Goal: Information Seeking & Learning: Learn about a topic

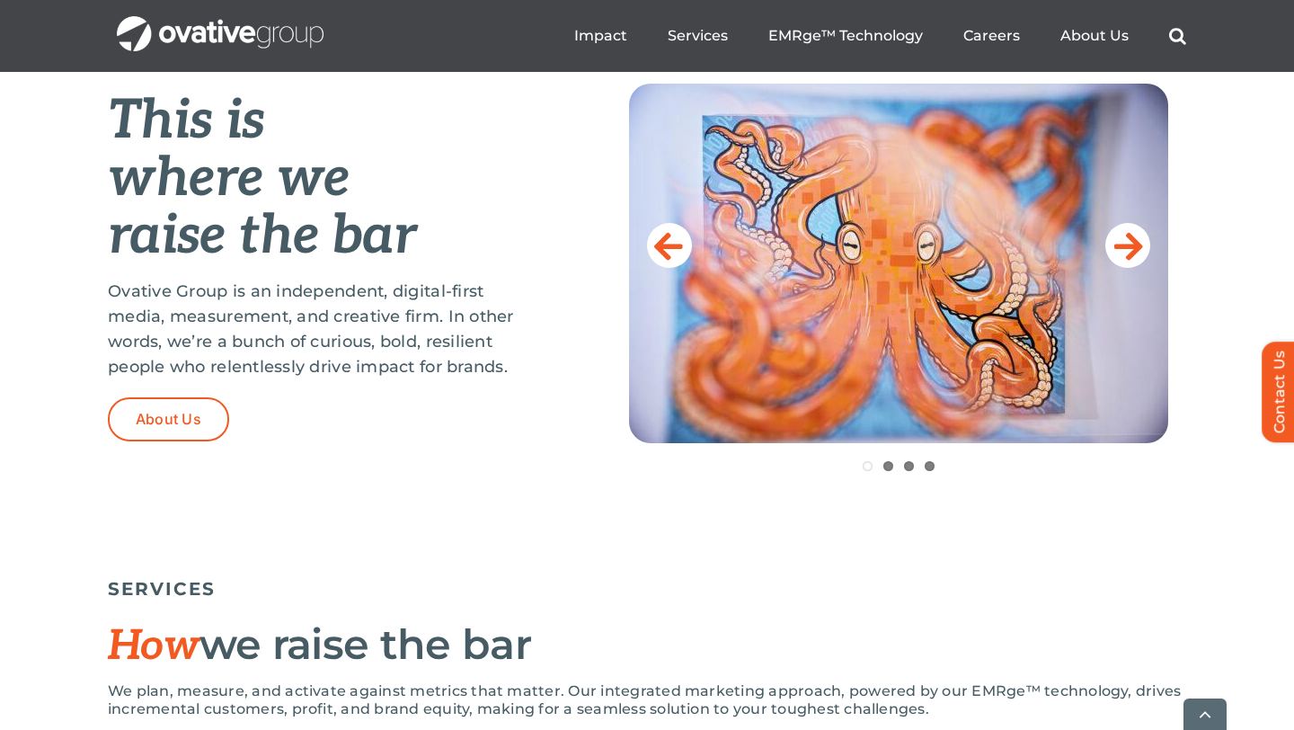
scroll to position [756, 0]
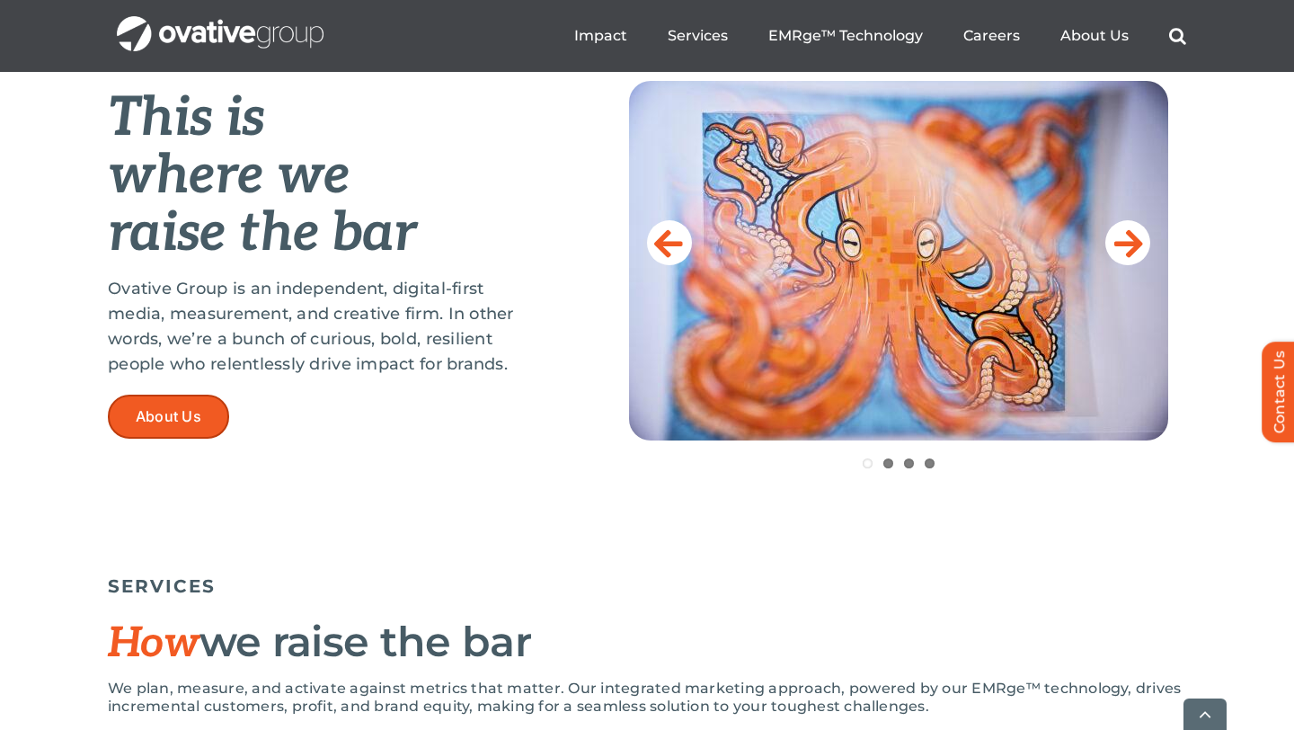
click at [184, 413] on span "About Us" at bounding box center [169, 416] width 66 height 17
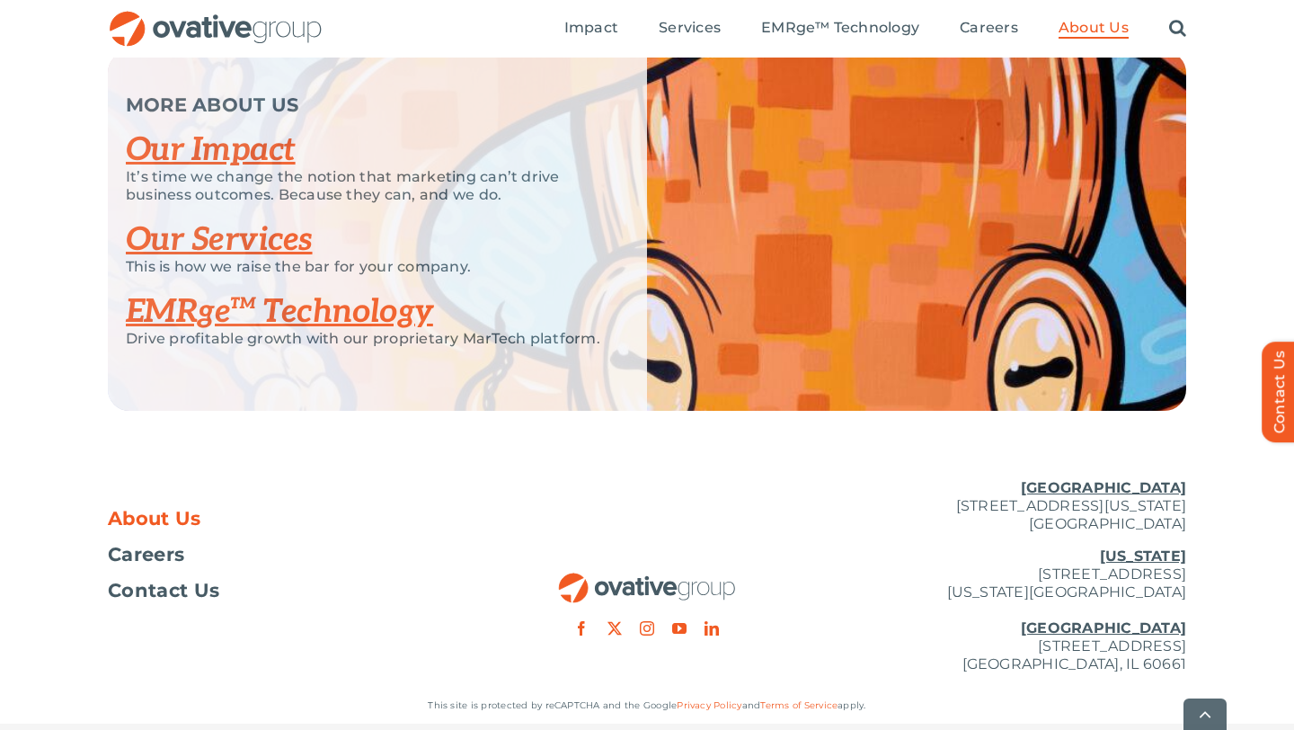
scroll to position [3802, 0]
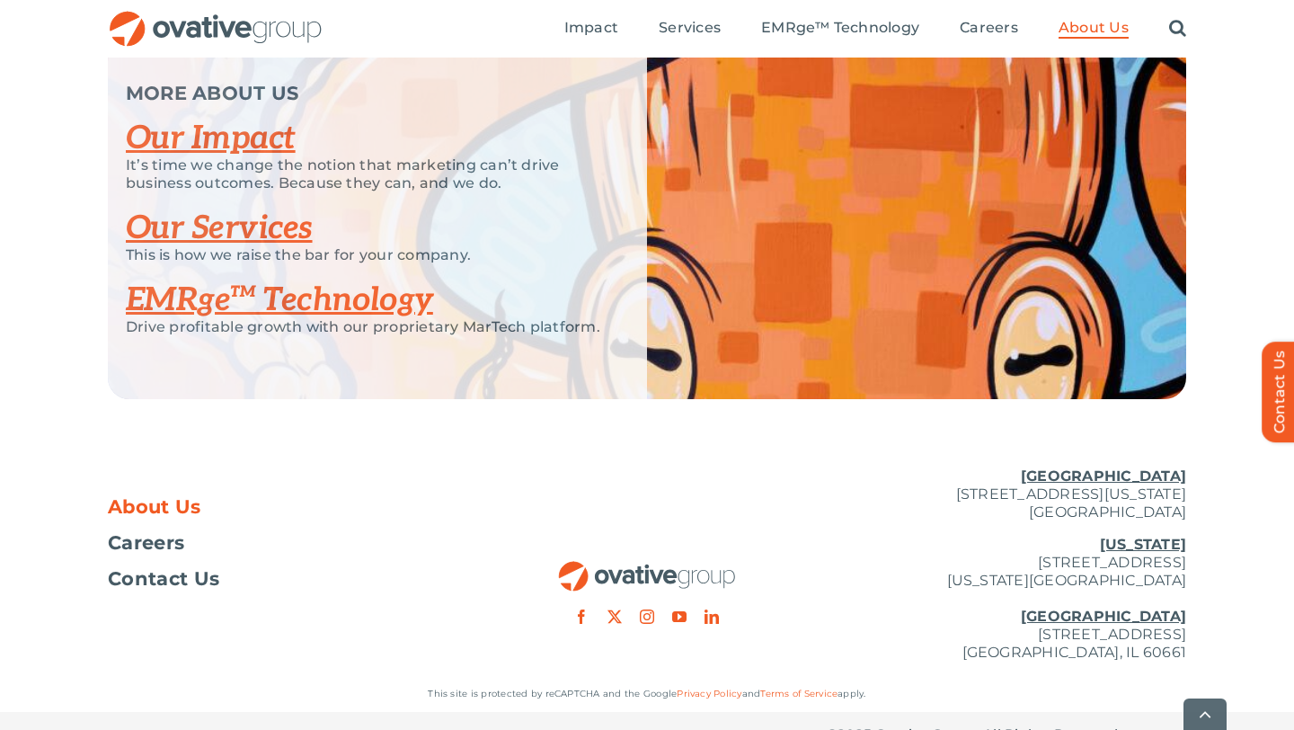
click at [262, 248] on link "Our Services" at bounding box center [219, 229] width 187 height 40
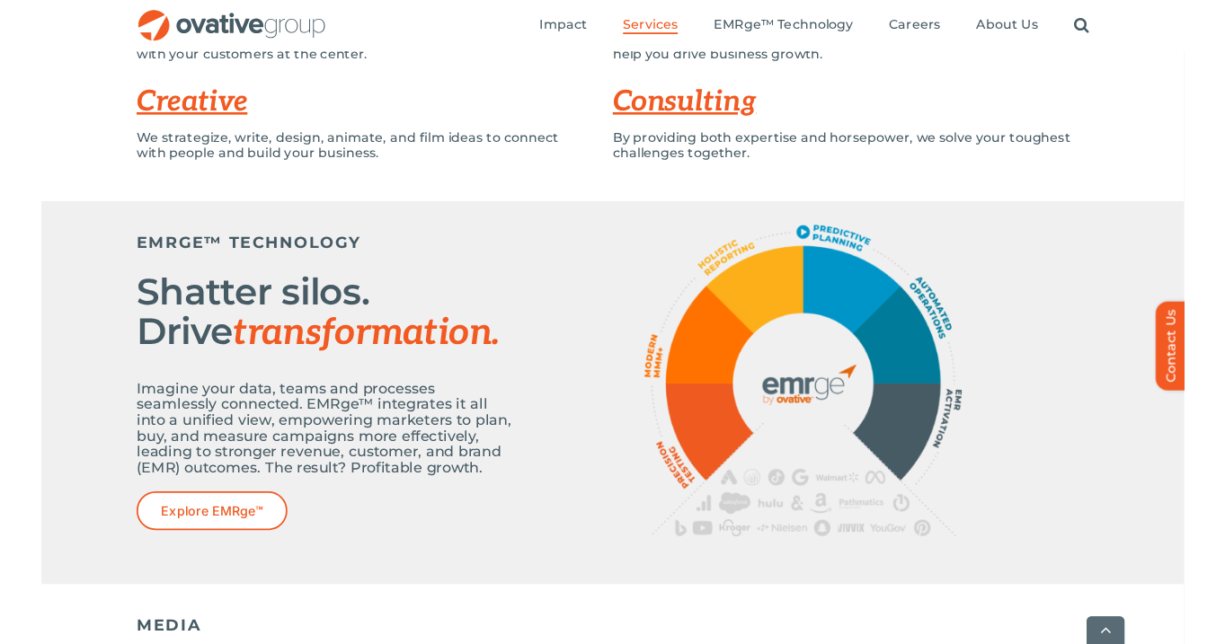
scroll to position [535, 0]
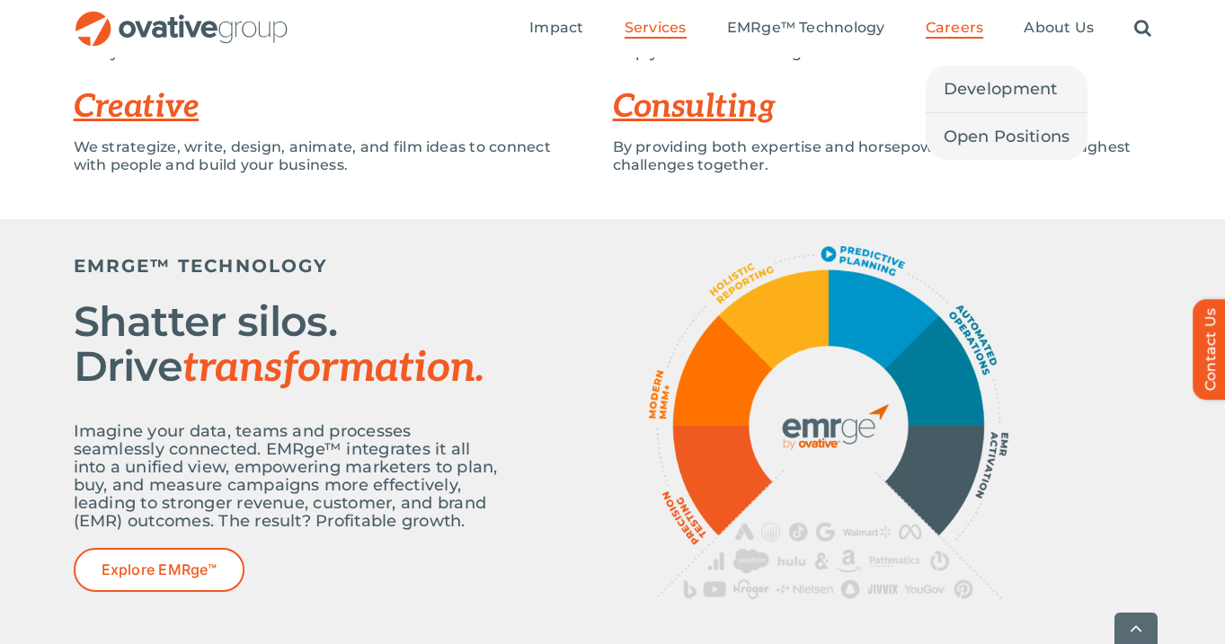
click at [958, 38] on link "Careers" at bounding box center [955, 29] width 58 height 20
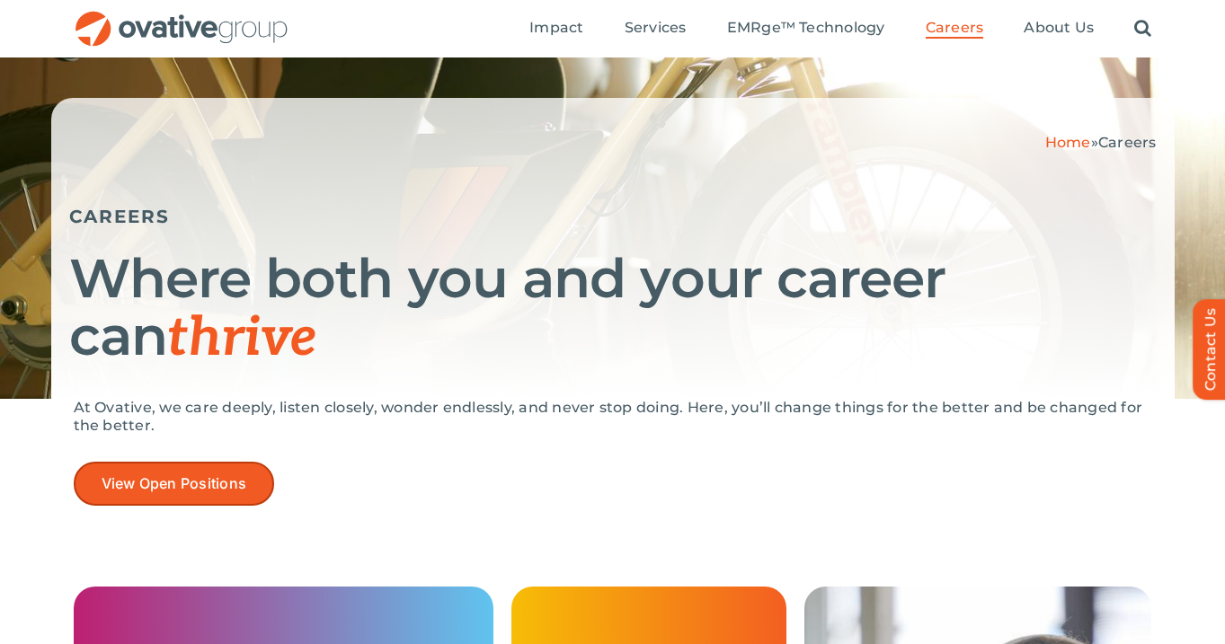
click at [188, 487] on span "View Open Positions" at bounding box center [175, 484] width 146 height 17
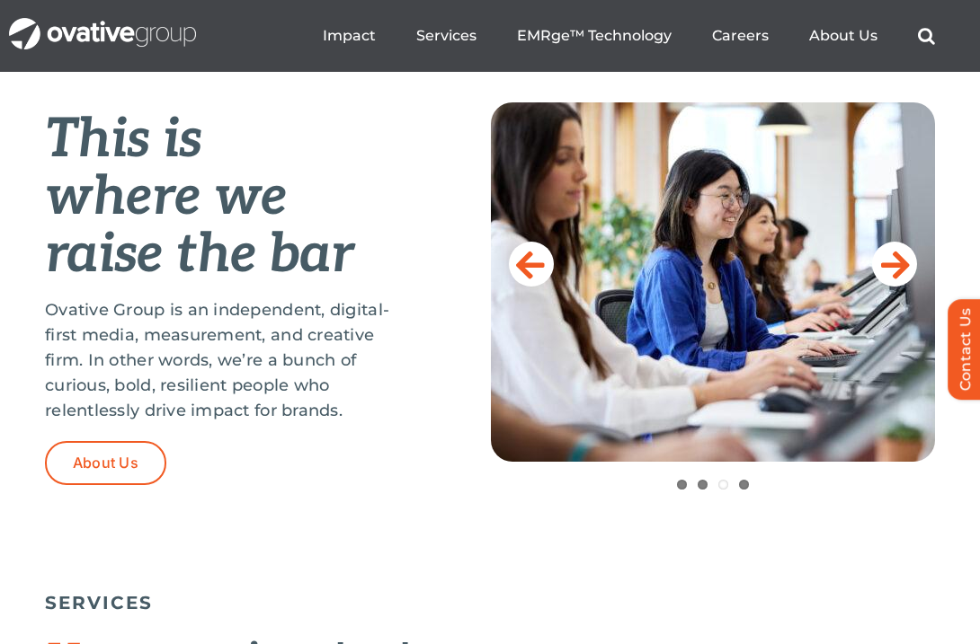
scroll to position [727, 0]
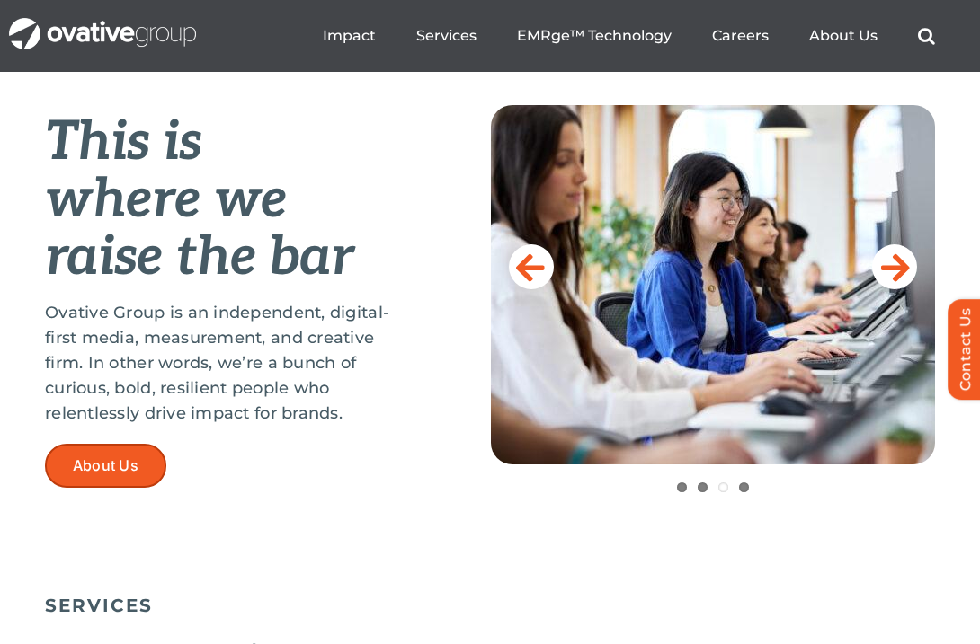
click at [150, 486] on link "About Us" at bounding box center [105, 466] width 121 height 44
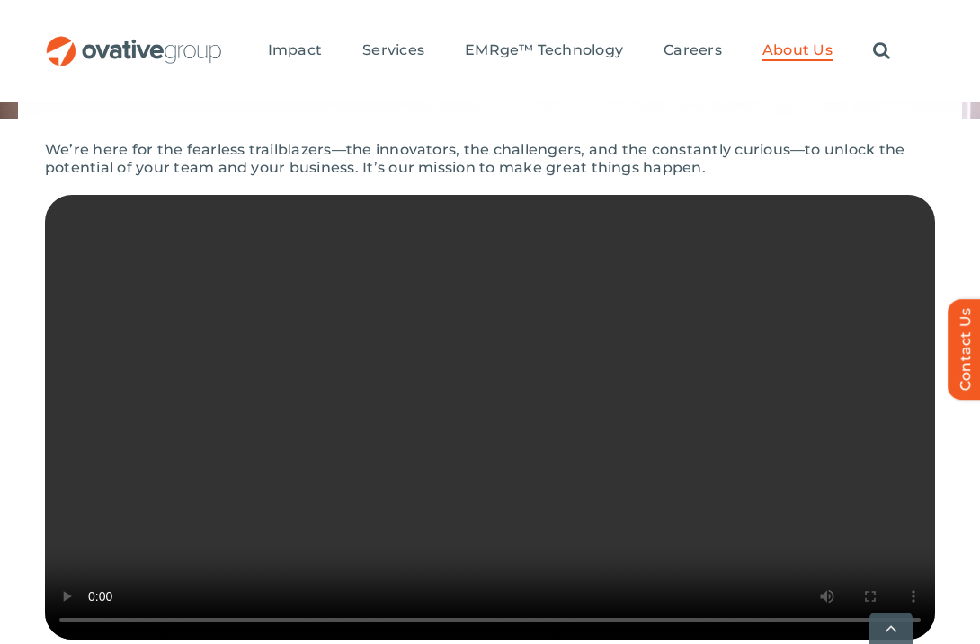
scroll to position [390, 0]
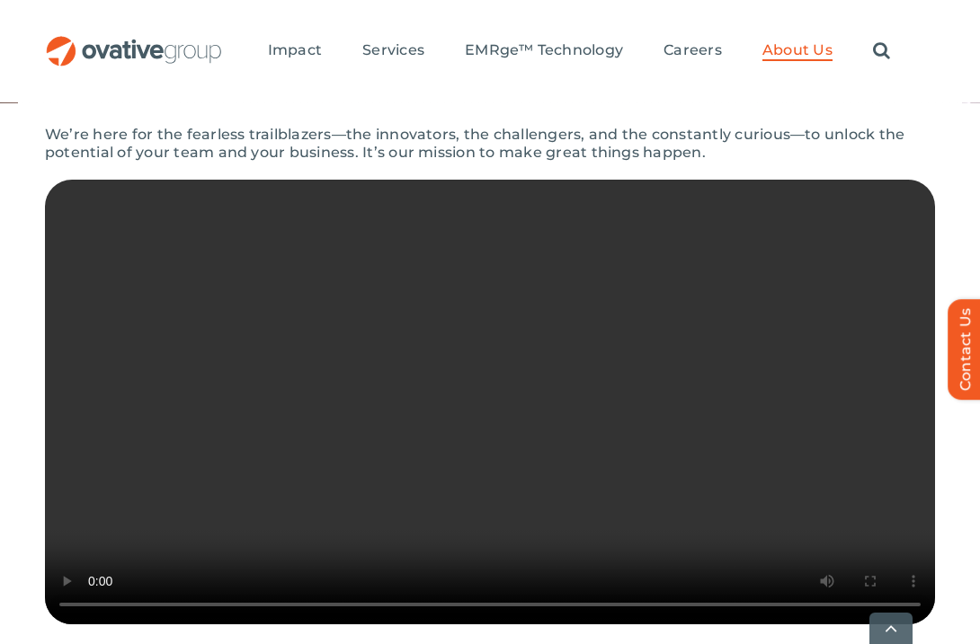
click at [700, 150] on p "We’re here for the fearless trailblazers—the innovators, the challengers, and t…" at bounding box center [490, 144] width 890 height 36
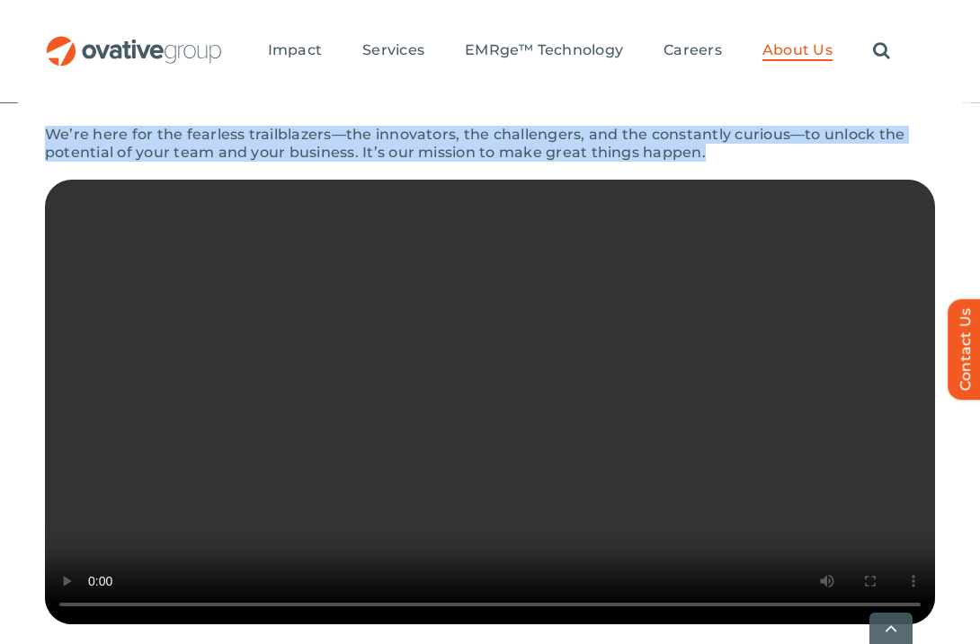
drag, startPoint x: 703, startPoint y: 157, endPoint x: 44, endPoint y: 137, distance: 659.2
click at [44, 138] on div "We’re here for the fearless trailblazers—the innovators, the challengers, and t…" at bounding box center [490, 379] width 980 height 553
copy p "We’re here for the fearless trailblazers—the innovators, the challengers, and t…"
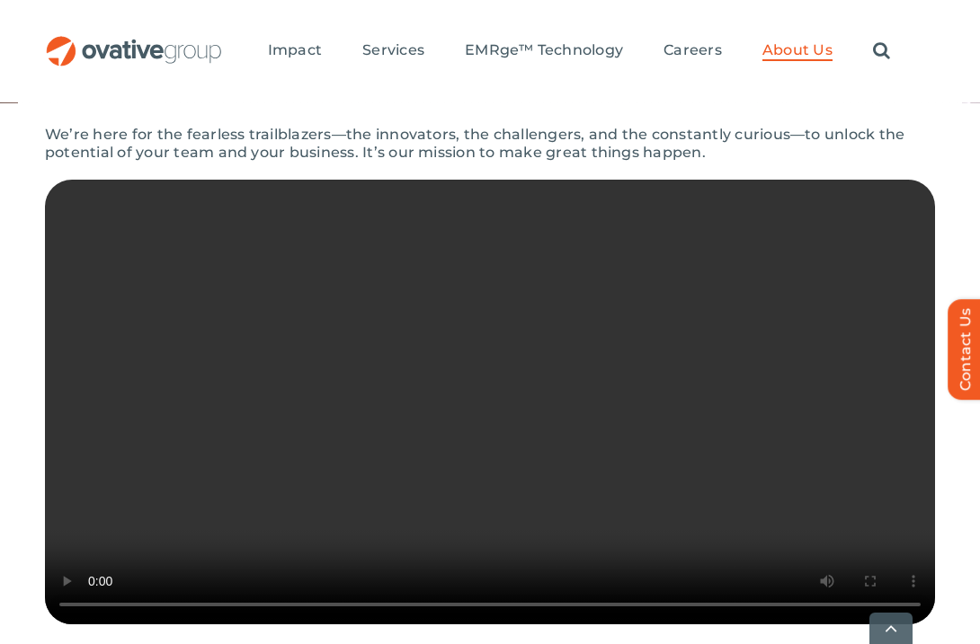
click at [732, 63] on ul "Impact Expert Insights Case Studies Awards & Press Services Media Measurement C…" at bounding box center [579, 51] width 622 height 58
click at [710, 63] on ul "Impact Expert Insights Case Studies Awards & Press Services Media Measurement C…" at bounding box center [579, 51] width 622 height 58
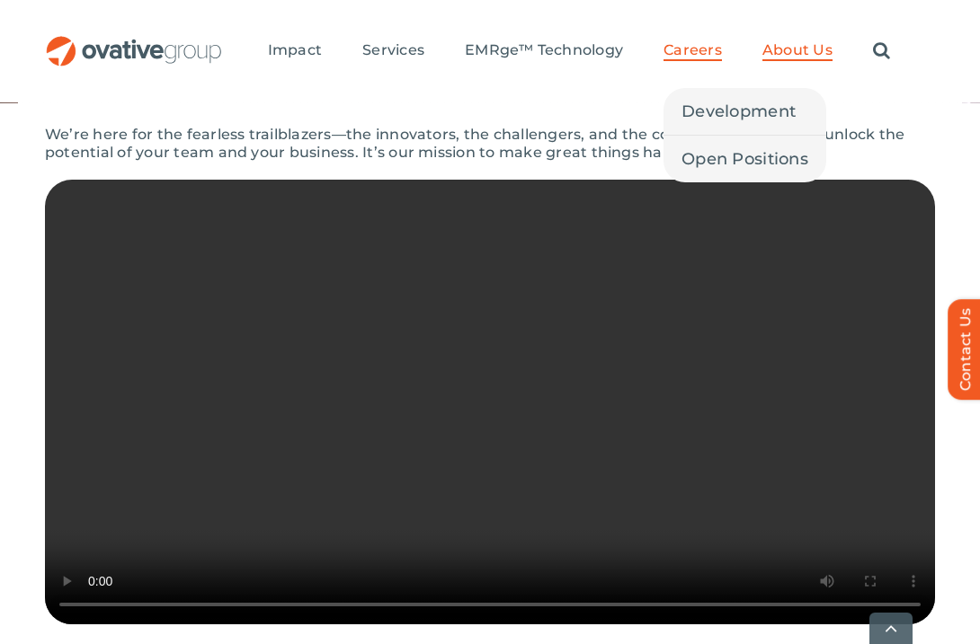
click at [696, 49] on span "Careers" at bounding box center [692, 50] width 58 height 18
